Goal: Task Accomplishment & Management: Manage account settings

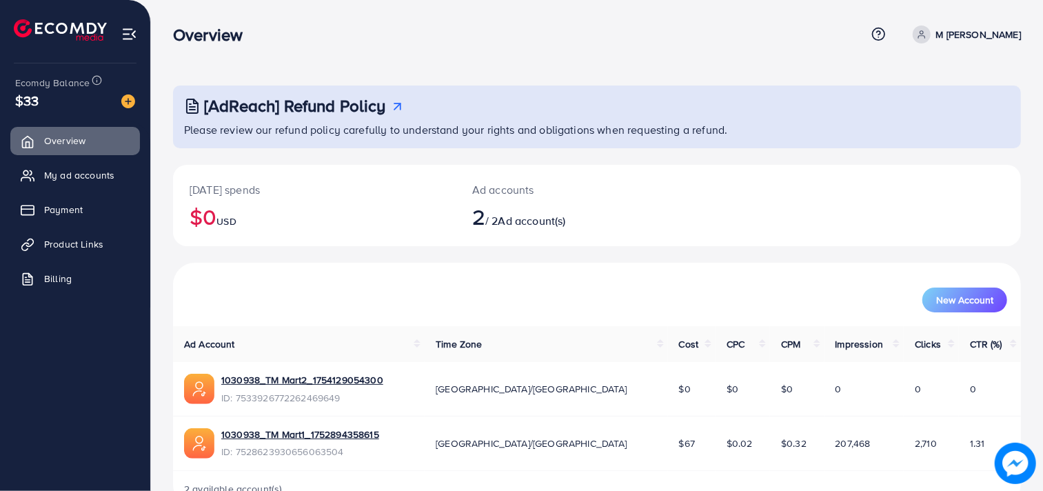
scroll to position [37, 0]
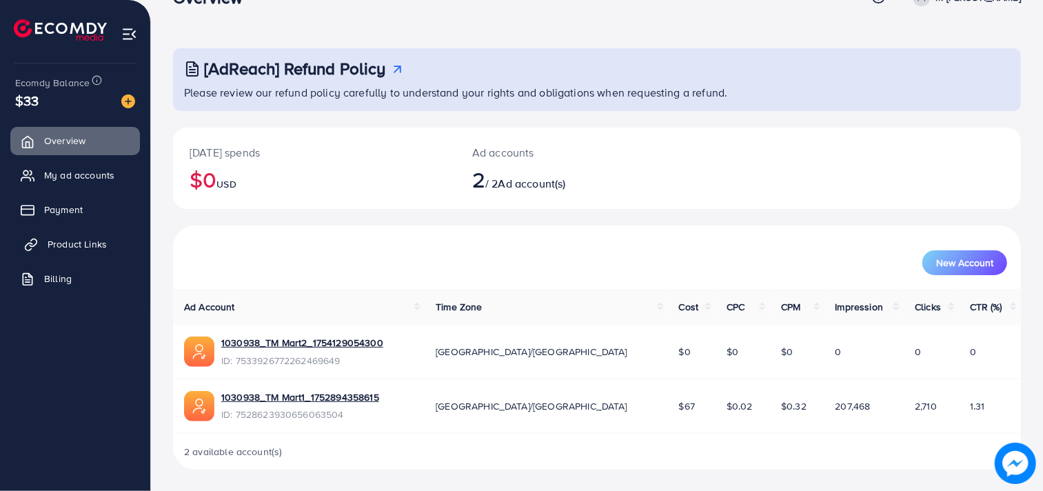
click at [70, 241] on span "Product Links" at bounding box center [77, 244] width 59 height 14
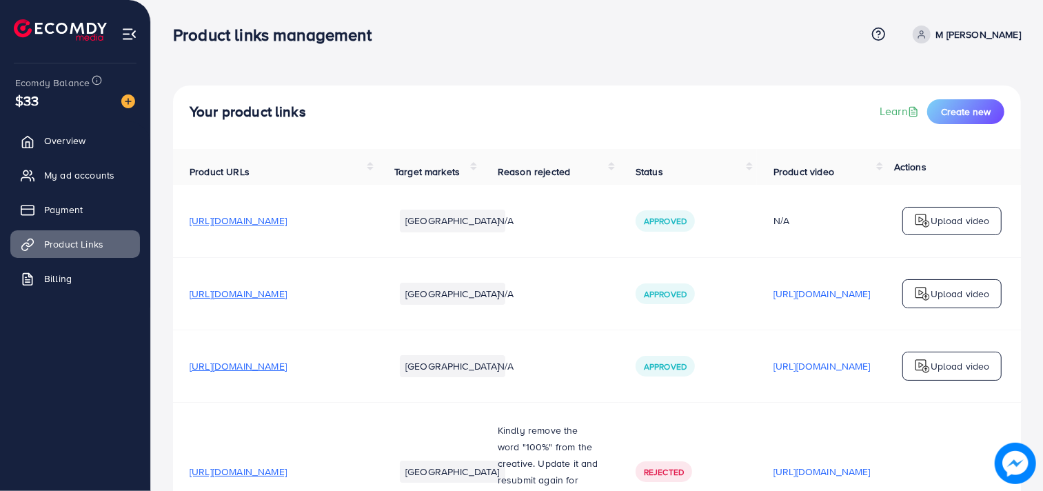
click at [534, 283] on td "N/A" at bounding box center [550, 293] width 138 height 72
click at [114, 251] on link "Product Links" at bounding box center [75, 244] width 130 height 28
click at [954, 117] on span "Create new" at bounding box center [966, 112] width 50 height 14
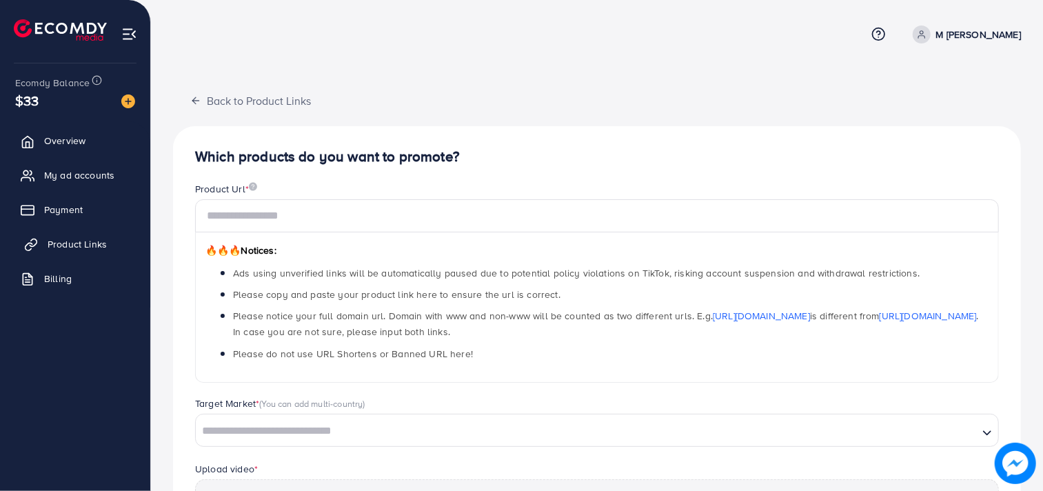
click at [45, 236] on link "Product Links" at bounding box center [75, 244] width 130 height 28
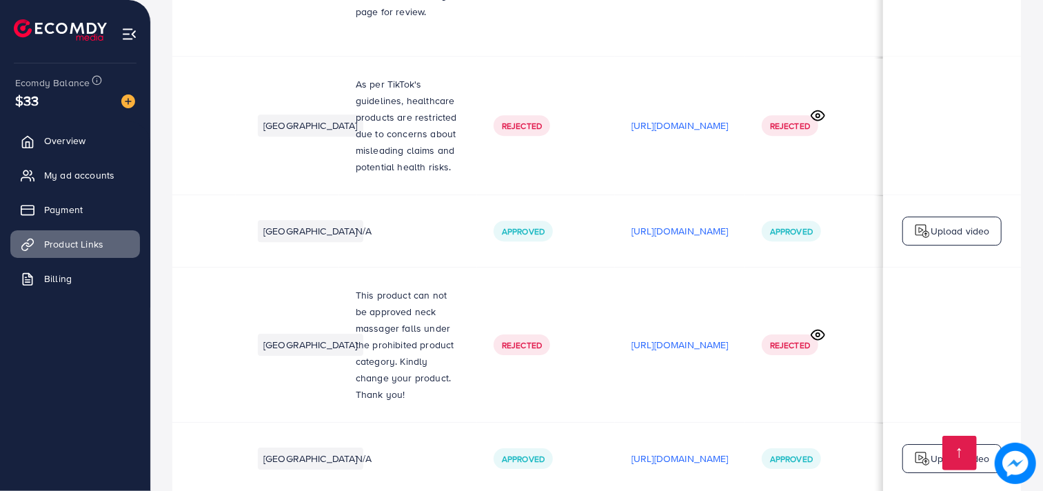
scroll to position [0, 159]
drag, startPoint x: 444, startPoint y: 425, endPoint x: 563, endPoint y: 432, distance: 118.8
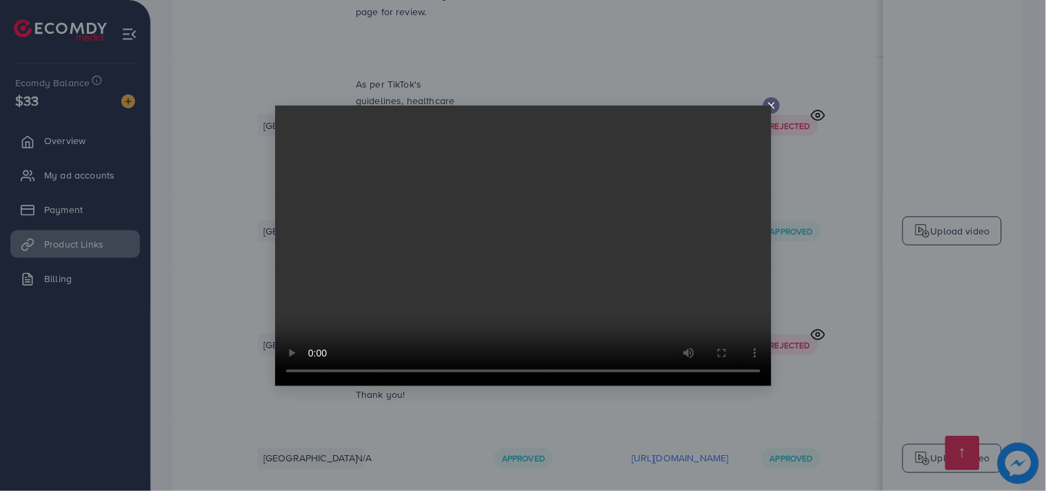
click at [769, 103] on line at bounding box center [772, 106] width 6 height 6
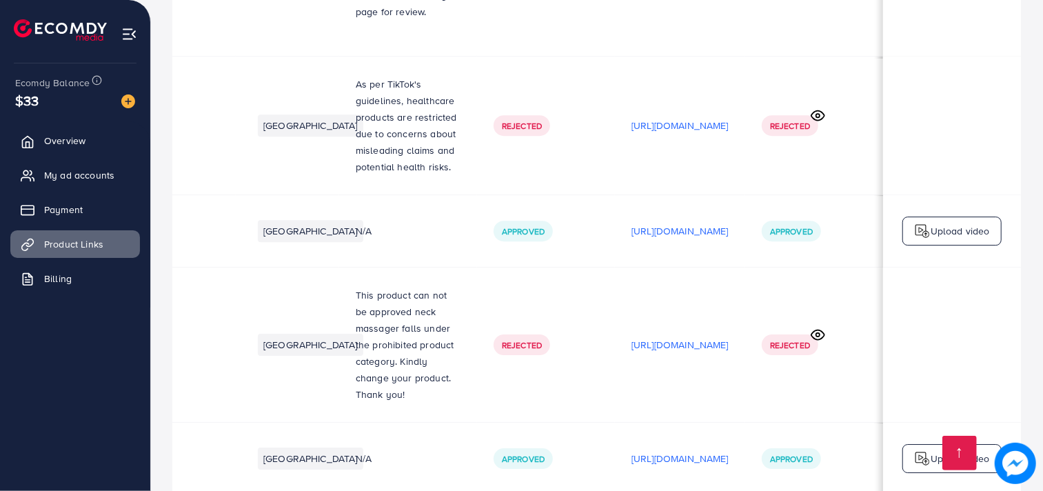
click at [696, 450] on p "[URL][DOMAIN_NAME]" at bounding box center [679, 458] width 97 height 17
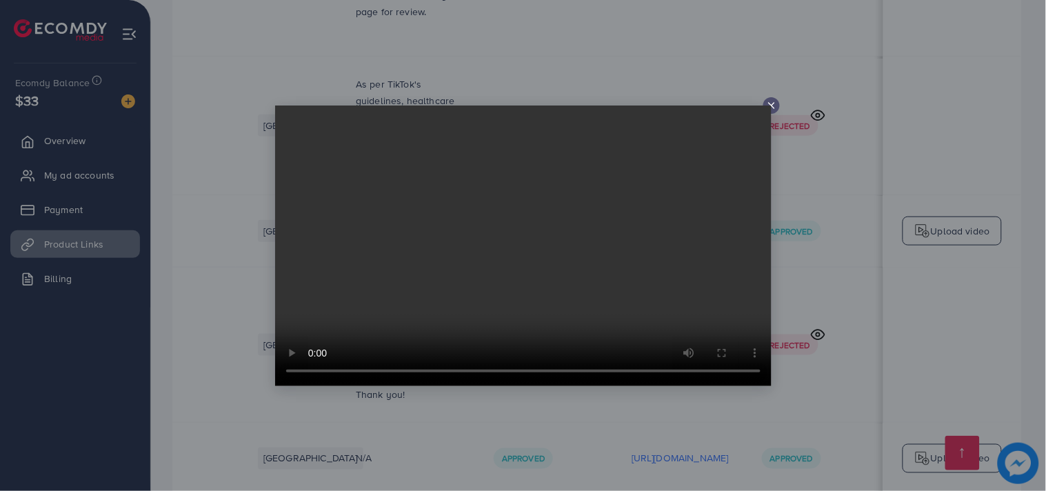
click at [775, 99] on div at bounding box center [771, 105] width 17 height 17
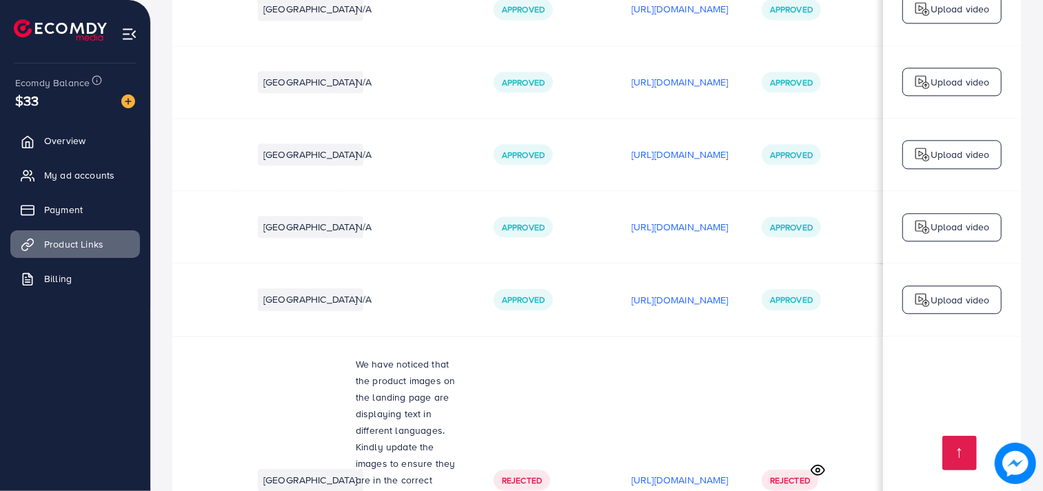
scroll to position [5171, 0]
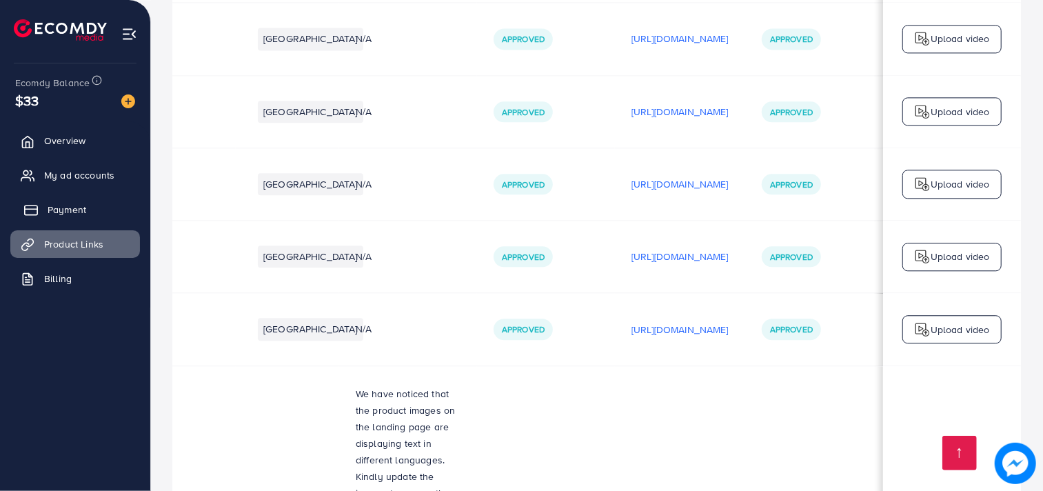
click at [94, 210] on link "Payment" at bounding box center [75, 210] width 130 height 28
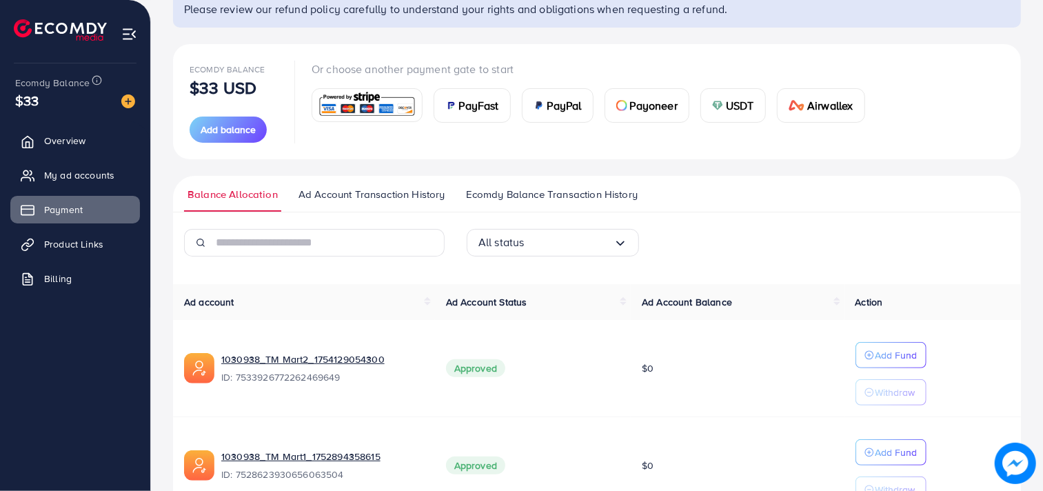
scroll to position [128, 0]
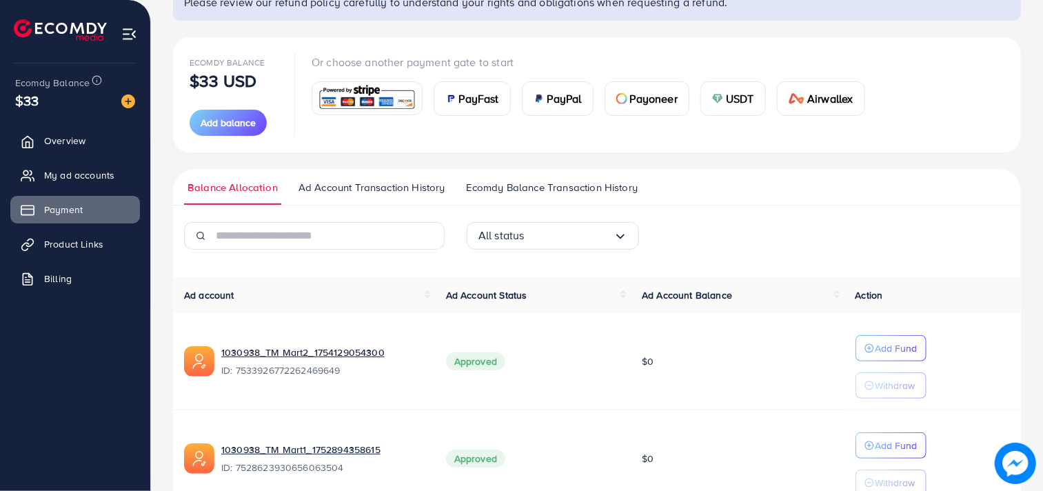
click at [725, 91] on div "USDT" at bounding box center [733, 98] width 64 height 33
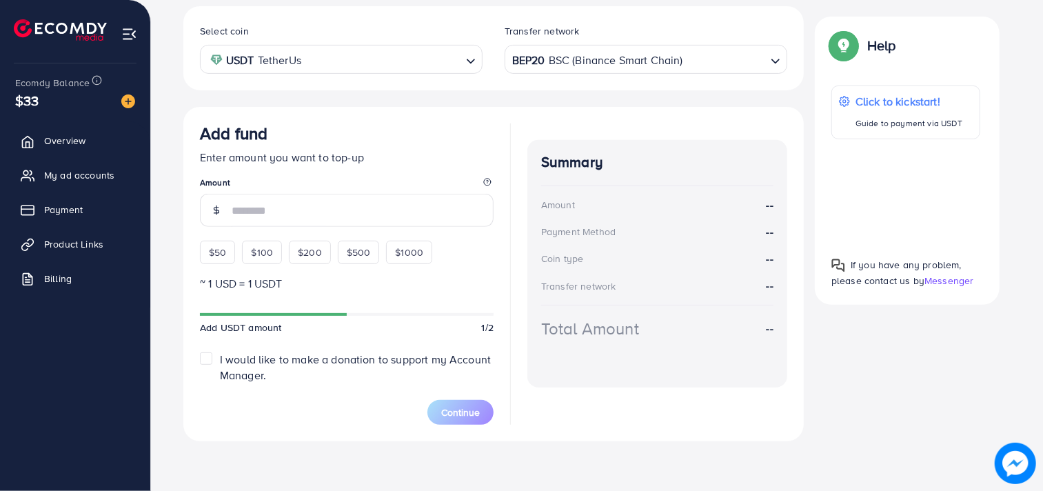
scroll to position [255, 0]
drag, startPoint x: 725, startPoint y: 91, endPoint x: 603, endPoint y: 255, distance: 204.5
click at [603, 255] on div "Summary Amount -- Payment Method -- Coin type -- Transfer network -- Total Amou…" at bounding box center [657, 264] width 260 height 247
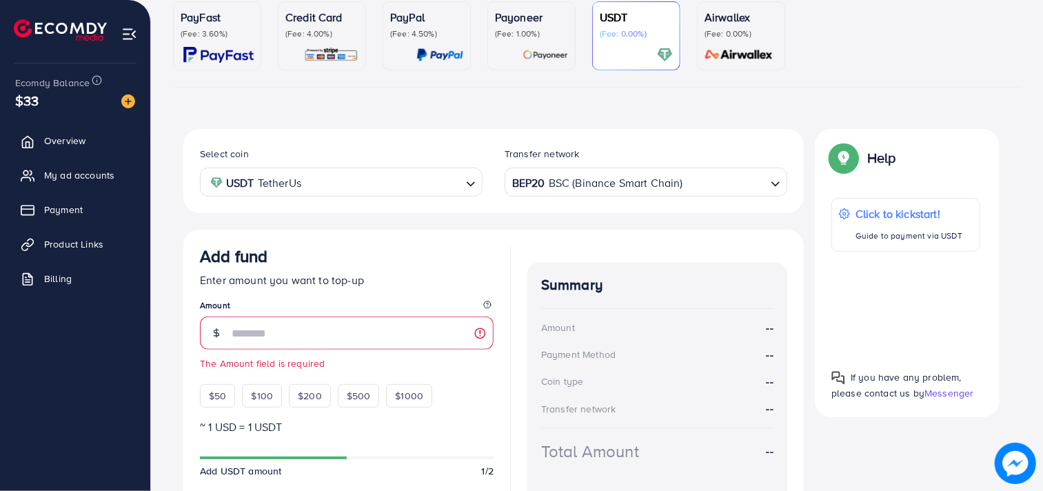
scroll to position [0, 0]
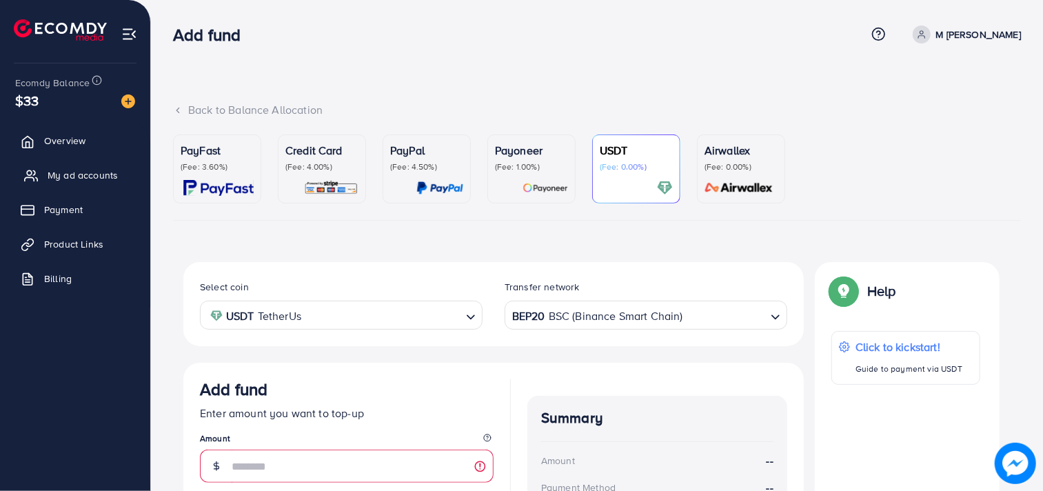
click at [85, 188] on link "My ad accounts" at bounding box center [75, 175] width 130 height 28
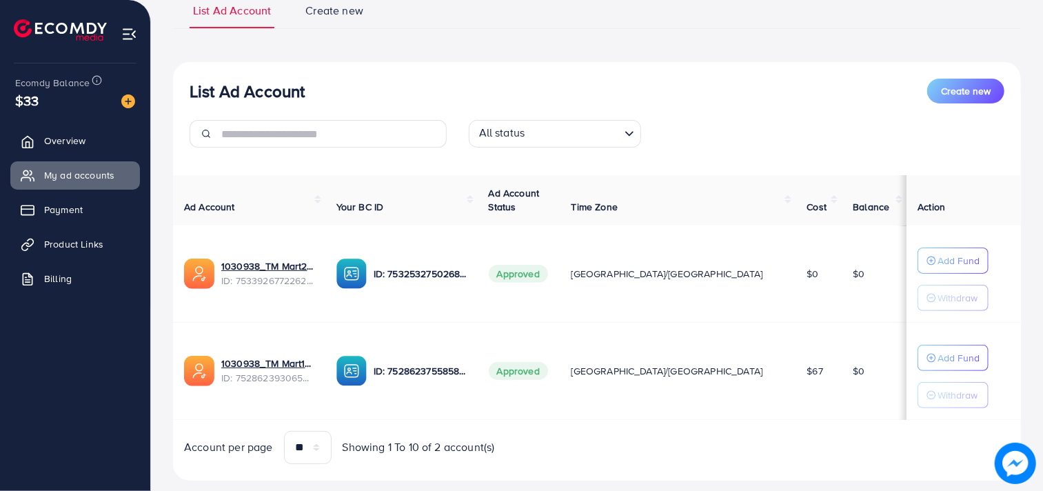
scroll to position [139, 0]
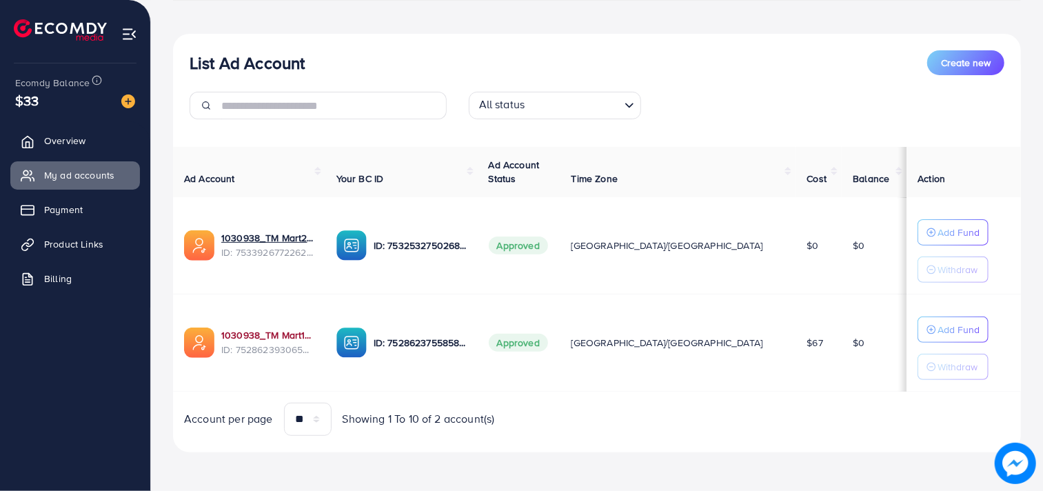
click at [299, 338] on link "1030938_TM Mart1_1752894358615" at bounding box center [267, 335] width 93 height 14
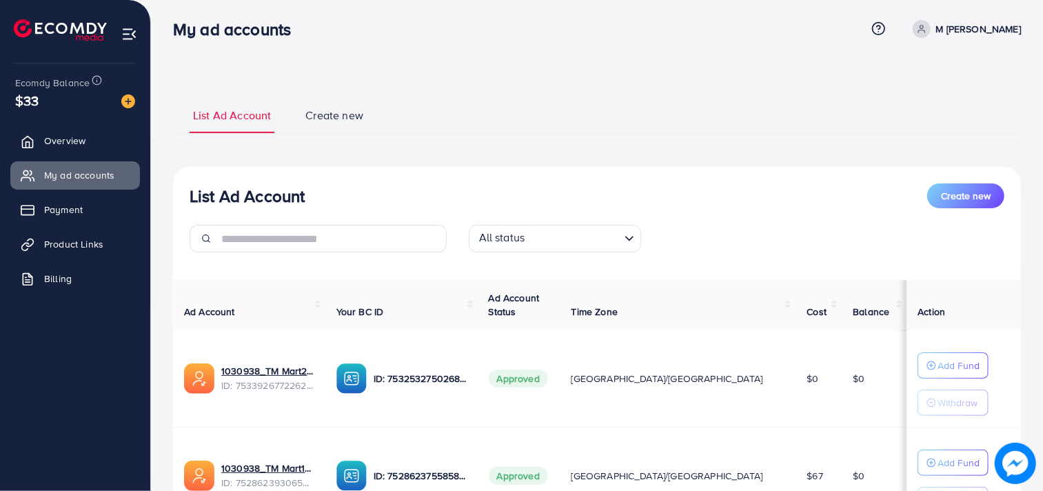
click at [474, 196] on div "List Ad Account Create new" at bounding box center [597, 195] width 815 height 25
